Goal: Navigation & Orientation: Find specific page/section

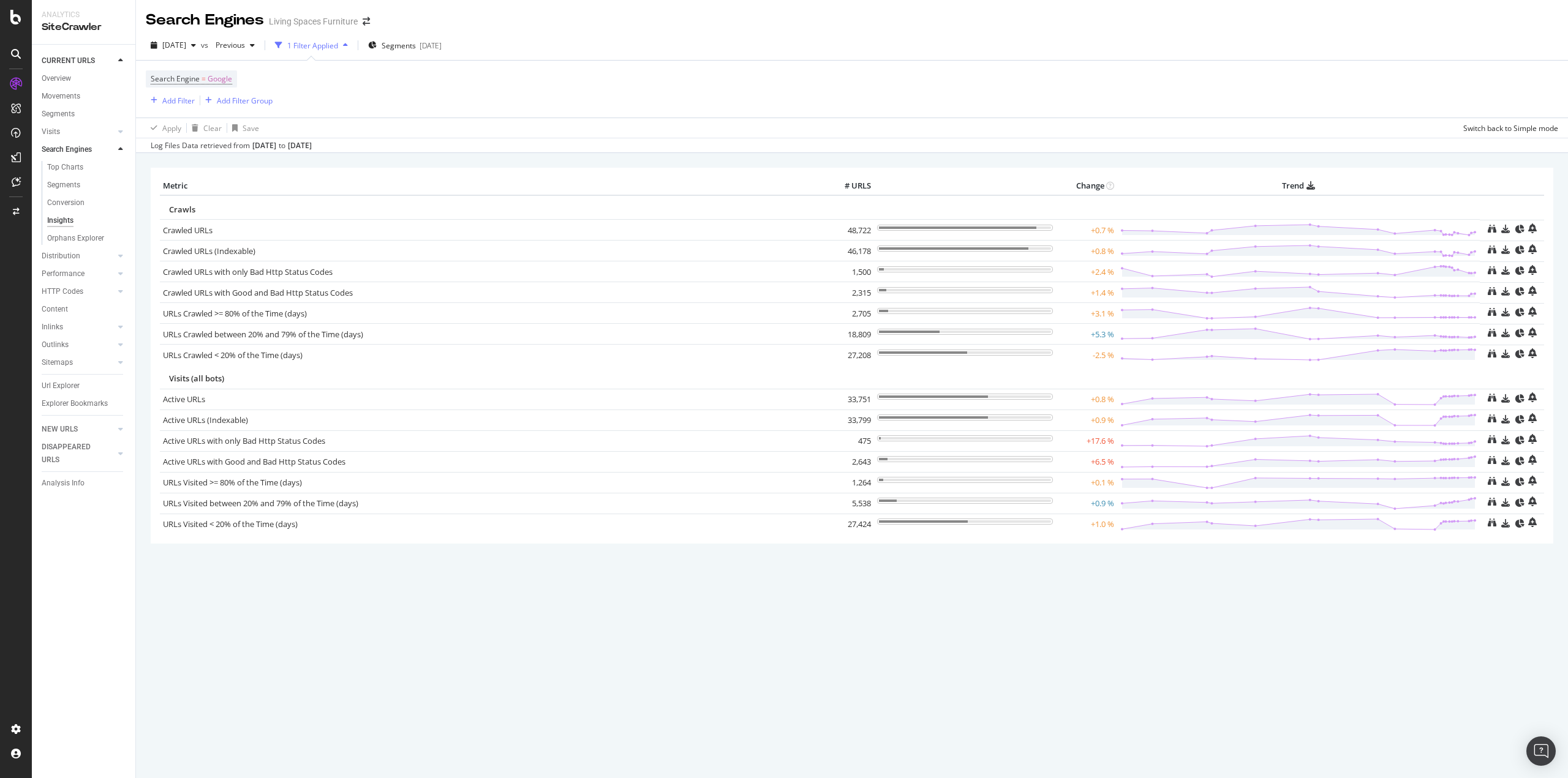
drag, startPoint x: 62, startPoint y: 81, endPoint x: 21, endPoint y: 88, distance: 41.6
click at [62, 80] on div "Overview" at bounding box center [56, 79] width 30 height 13
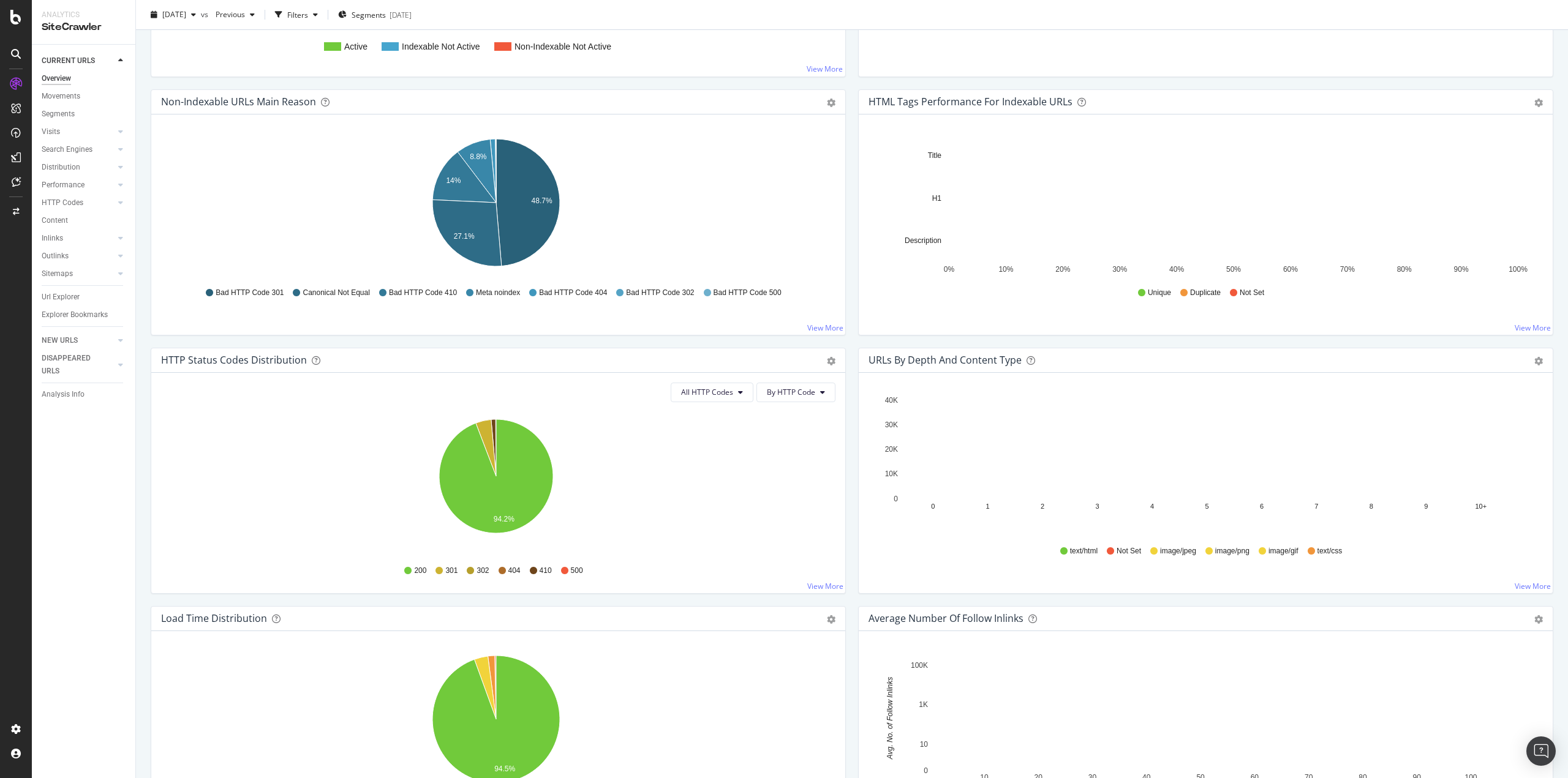
scroll to position [260, 0]
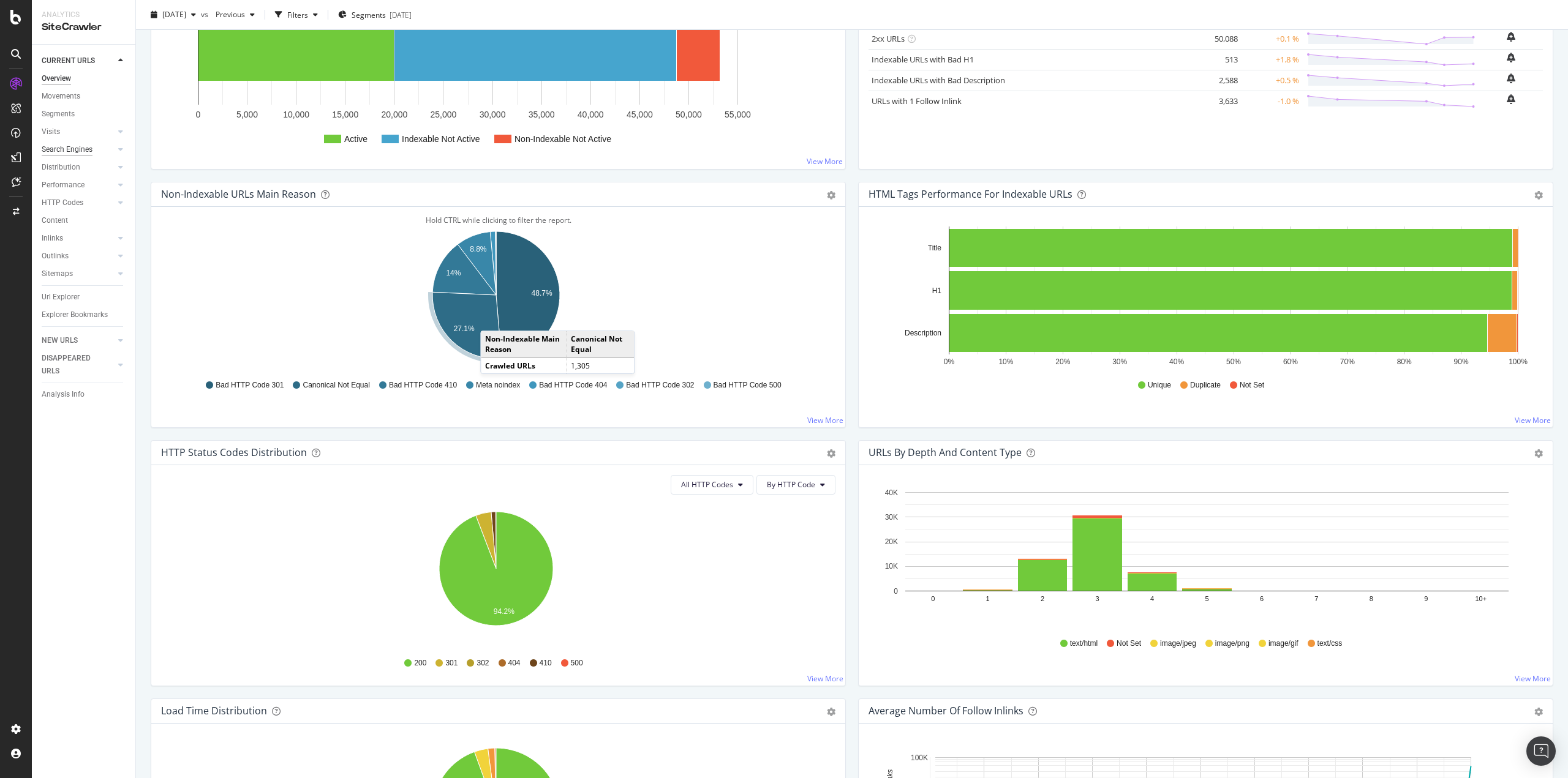
drag, startPoint x: 67, startPoint y: 116, endPoint x: 82, endPoint y: 146, distance: 33.5
click at [67, 116] on div "Segments" at bounding box center [59, 114] width 33 height 13
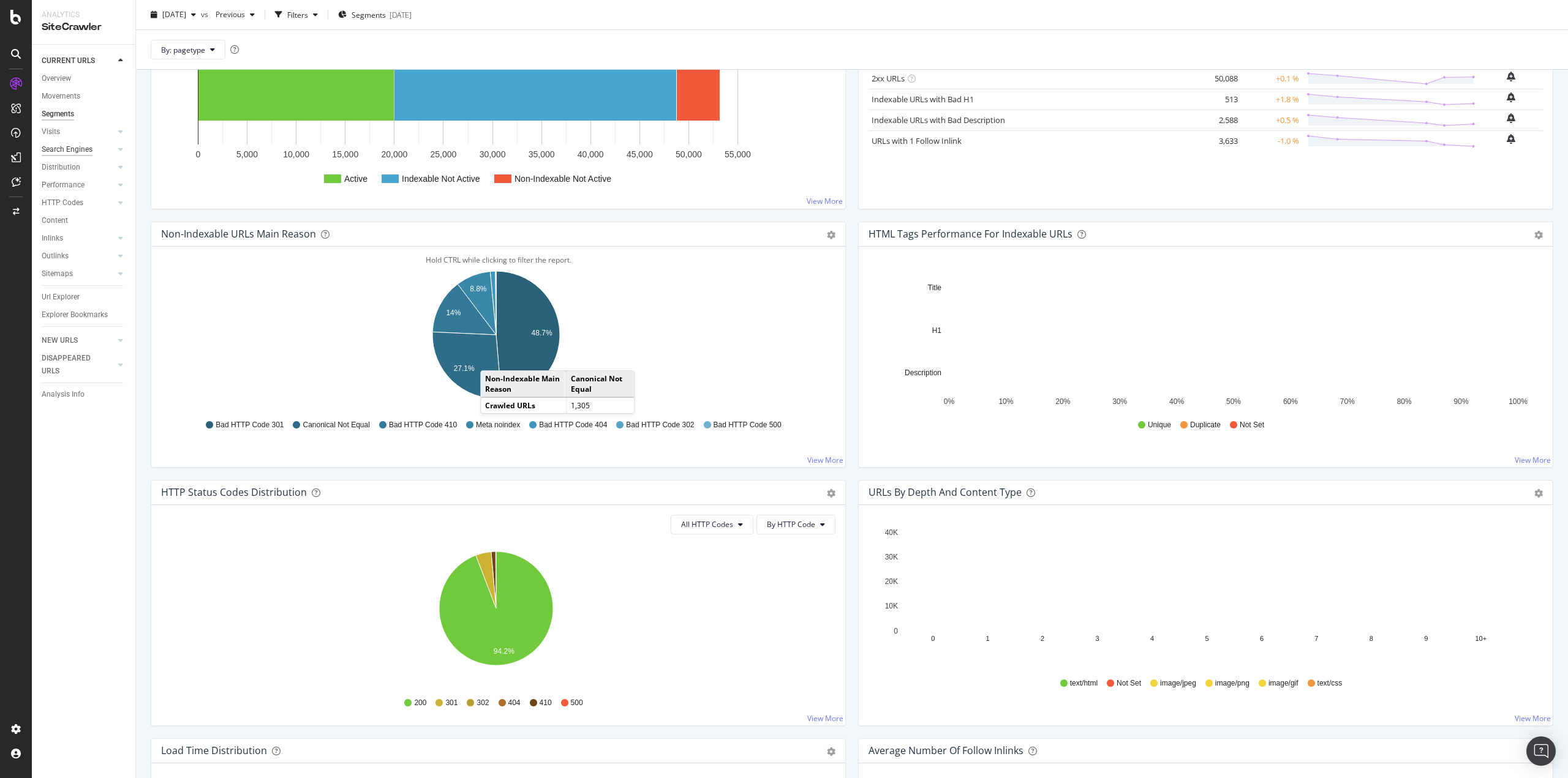
scroll to position [300, 0]
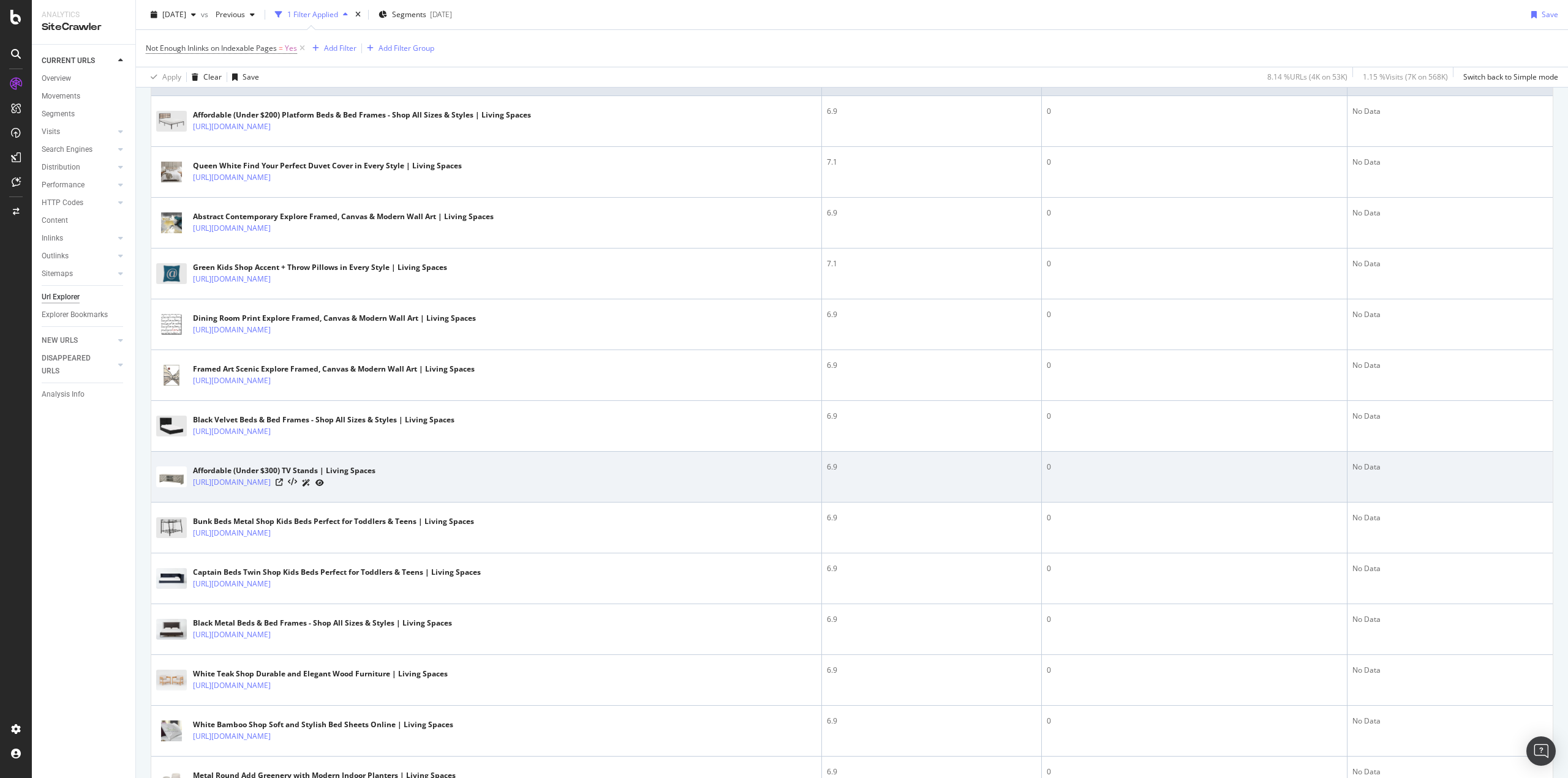
scroll to position [551, 0]
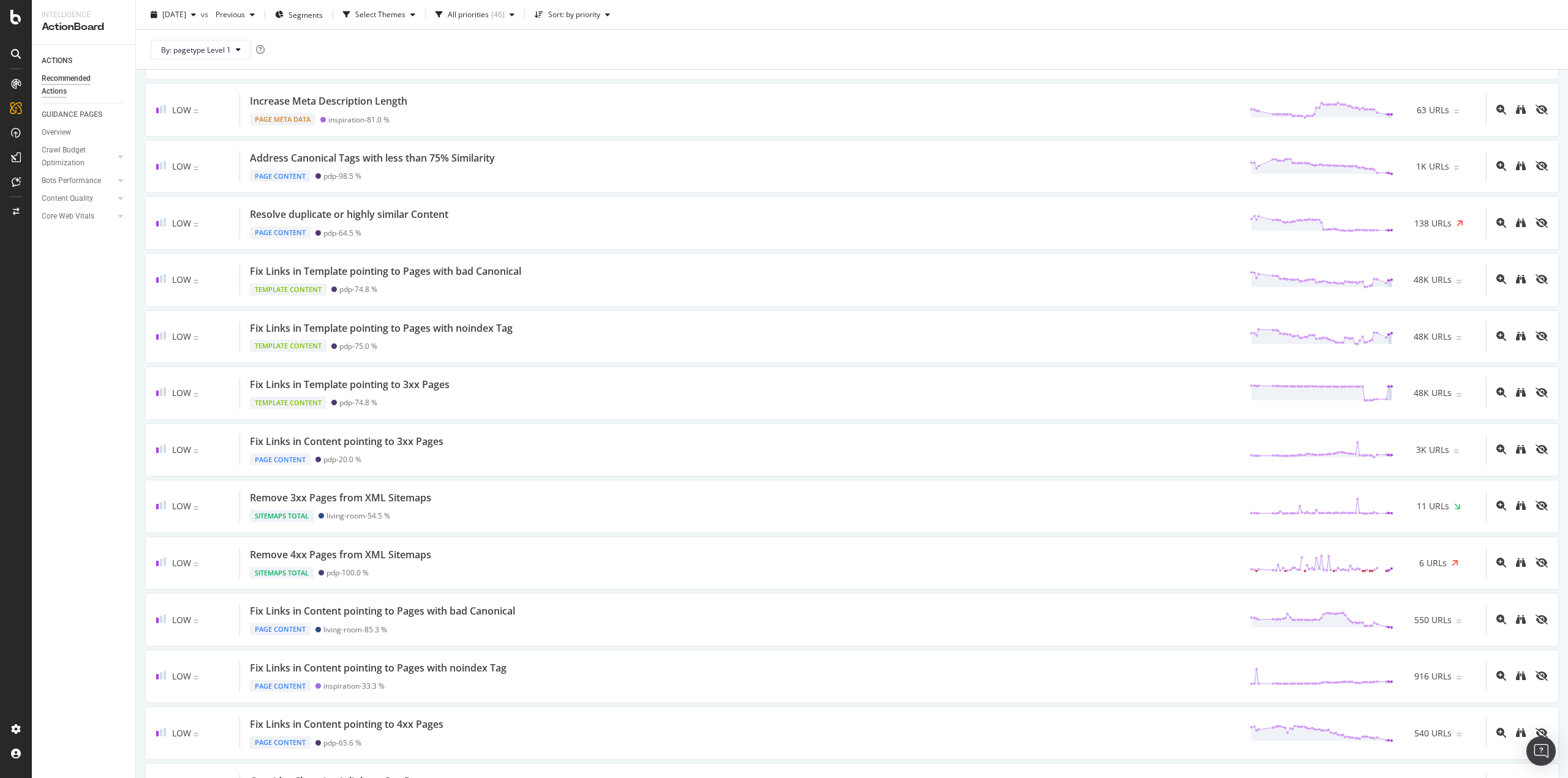
scroll to position [428, 0]
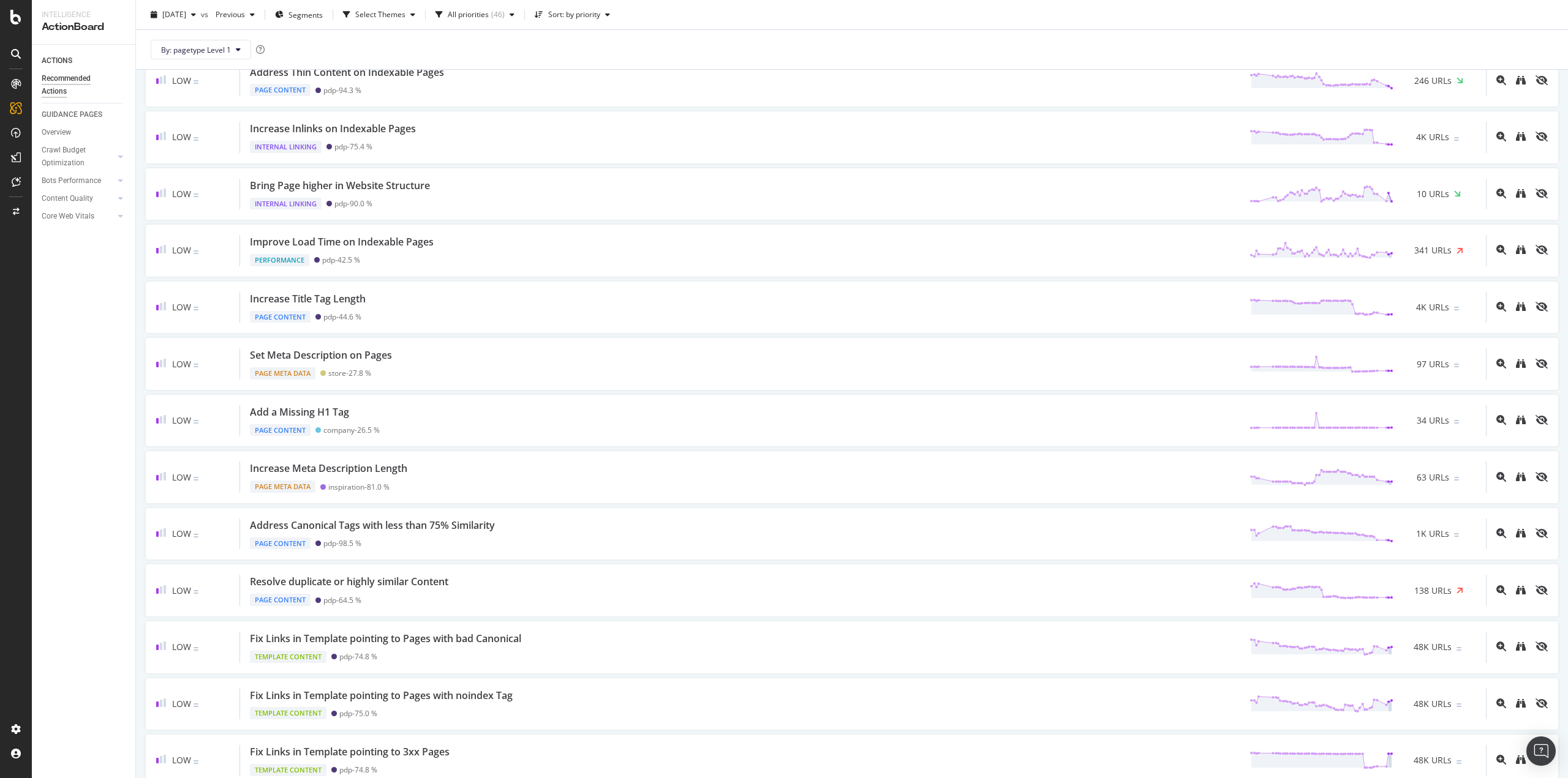
click at [90, 334] on div "ACTIONS Recommended Actions GUIDANCE PAGES Overview Crawl Budget Optimization L…" at bounding box center [83, 412] width 104 height 734
click at [125, 288] on div "ACTIONS Recommended Actions GUIDANCE PAGES Overview Crawl Budget Optimization L…" at bounding box center [83, 412] width 104 height 734
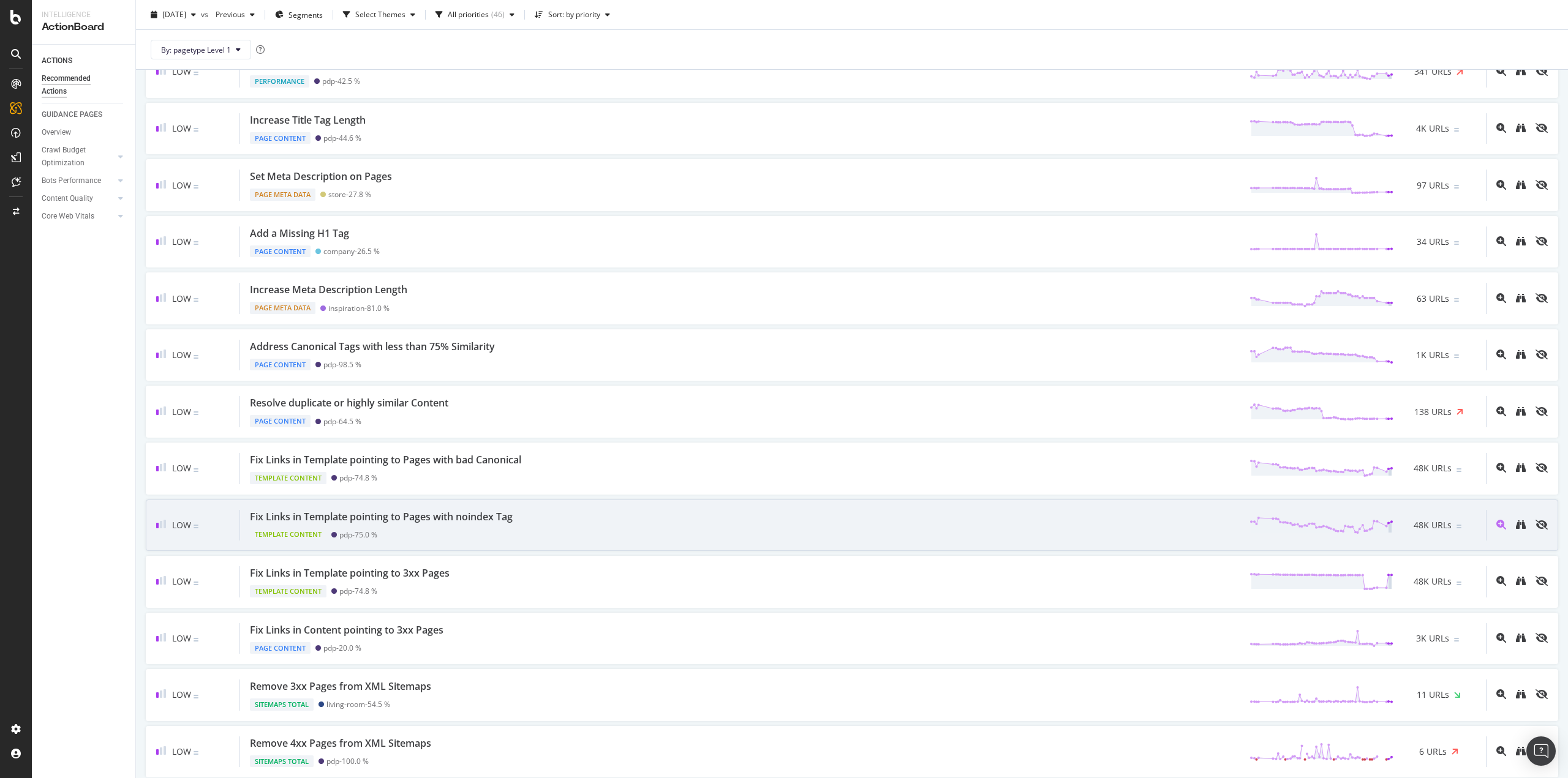
scroll to position [612, 0]
